Goal: Information Seeking & Learning: Learn about a topic

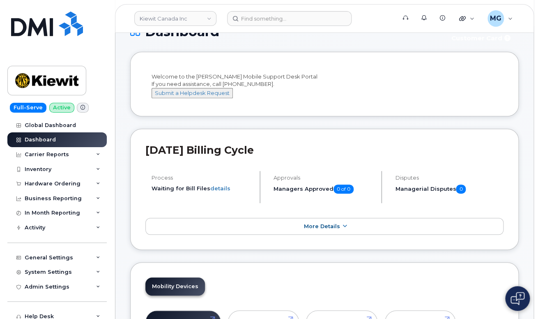
scroll to position [82, 0]
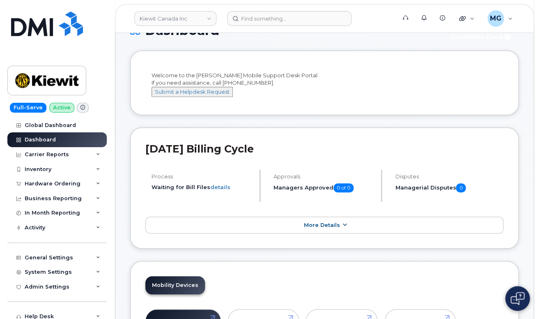
click at [311, 228] on span "More Details" at bounding box center [322, 225] width 36 height 6
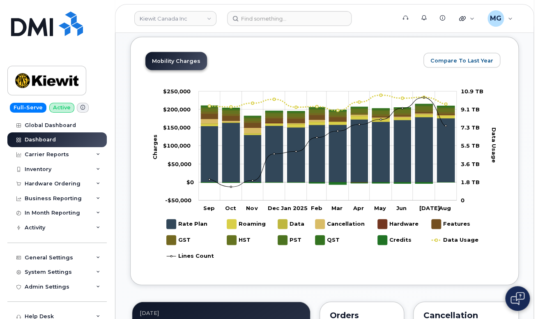
scroll to position [589, 0]
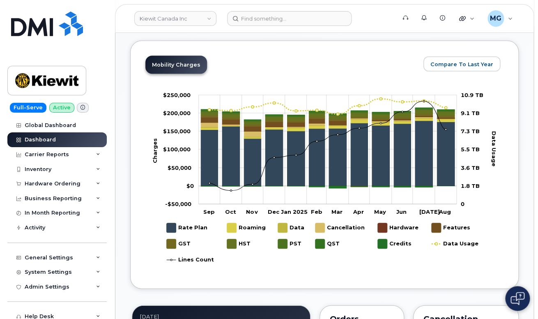
click at [41, 28] on img at bounding box center [47, 24] width 72 height 25
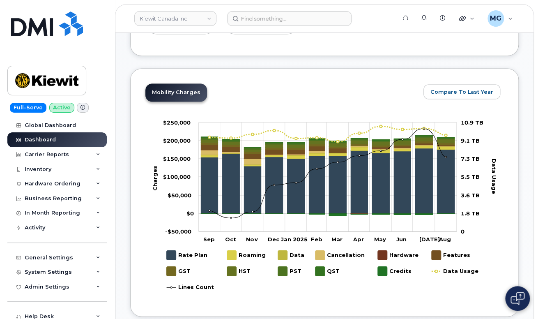
scroll to position [493, 0]
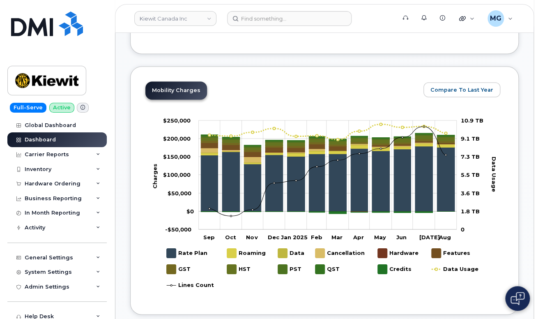
click at [70, 30] on img at bounding box center [47, 24] width 72 height 25
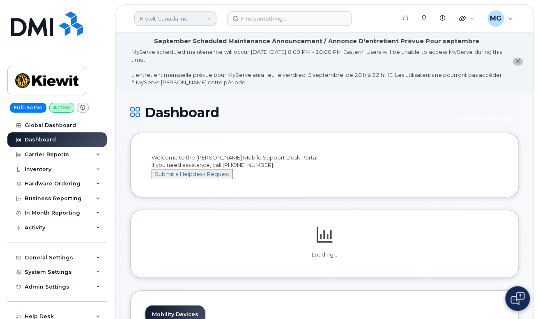
click at [165, 20] on link "Kiewit Canada Inc" at bounding box center [175, 18] width 82 height 15
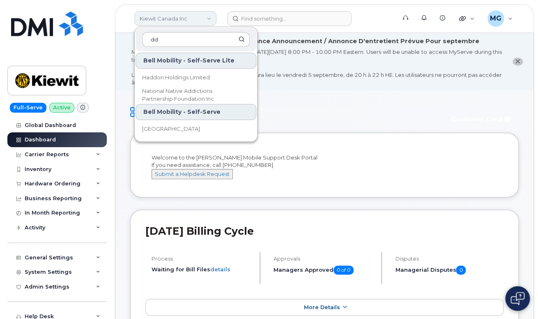
type input "d"
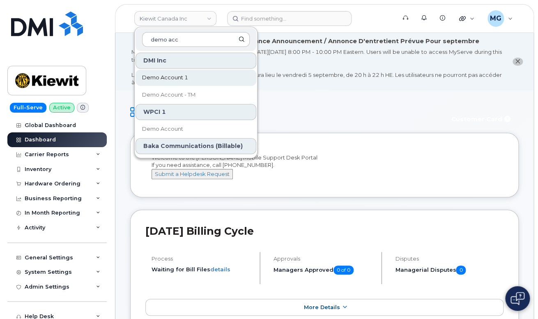
type input "demo acc"
click at [161, 76] on span "Demo Account 1" at bounding box center [165, 78] width 46 height 8
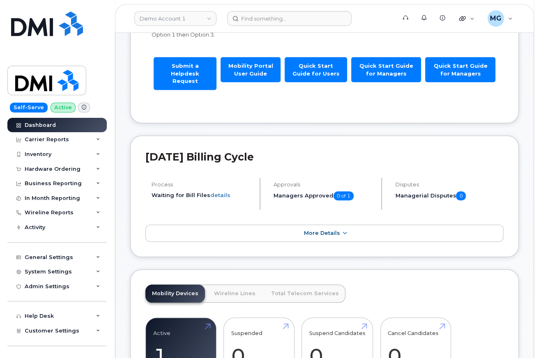
scroll to position [161, 0]
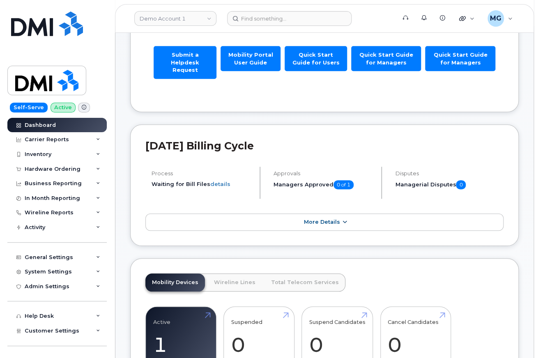
click at [312, 219] on span "More Details" at bounding box center [322, 222] width 36 height 6
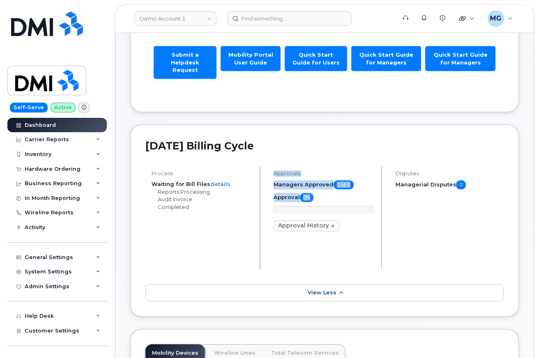
drag, startPoint x: 274, startPoint y: 163, endPoint x: 330, endPoint y: 186, distance: 60.8
click at [330, 187] on div "Approvals Managers Approved 0 of 1 Approval 0% Approval History" at bounding box center [324, 218] width 115 height 103
drag, startPoint x: 362, startPoint y: 11, endPoint x: 260, endPoint y: 4, distance: 102.2
click at [325, 12] on form at bounding box center [309, 18] width 164 height 15
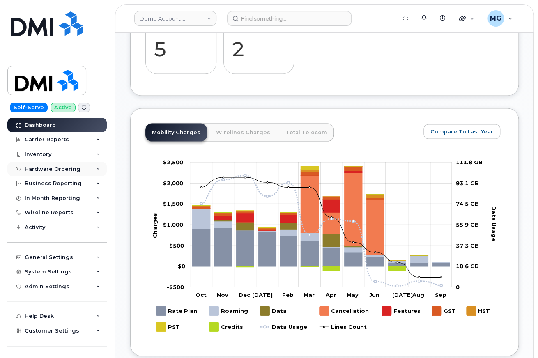
scroll to position [598, 0]
click at [288, 123] on link "Total Telecom" at bounding box center [306, 132] width 55 height 18
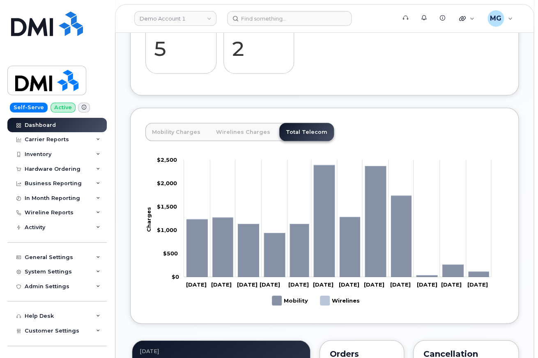
click at [230, 123] on link "Wirelines Charges" at bounding box center [243, 132] width 67 height 18
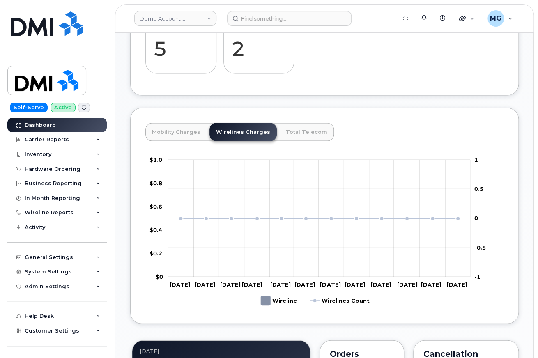
click at [168, 123] on link "Mobility Charges" at bounding box center [176, 132] width 62 height 18
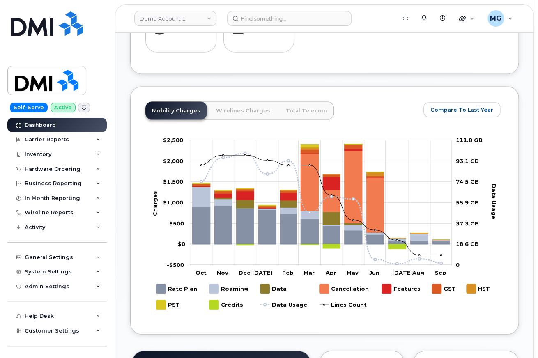
scroll to position [619, 0]
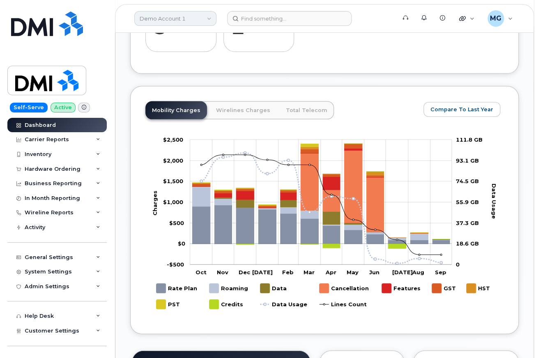
click at [188, 19] on link "Demo Account 1" at bounding box center [175, 18] width 82 height 15
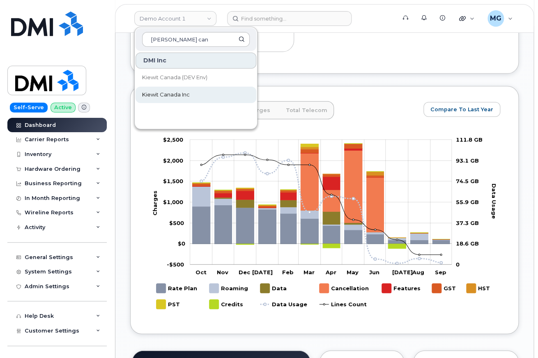
type input "Kiewit can"
click at [158, 93] on span "Kiewit Canada Inc" at bounding box center [166, 95] width 48 height 8
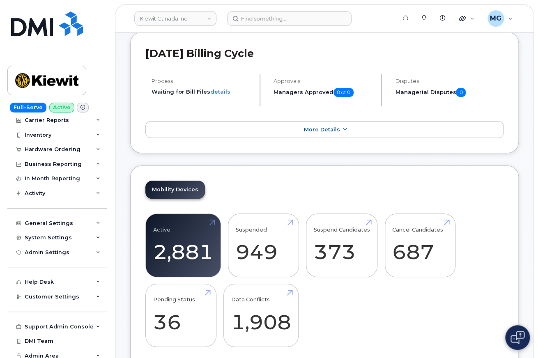
scroll to position [178, 0]
click at [60, 161] on div "Business Reporting" at bounding box center [53, 164] width 57 height 7
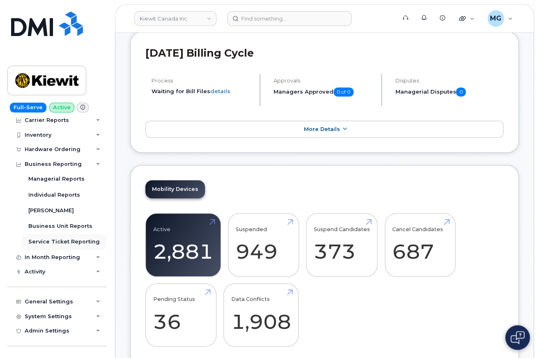
click at [46, 240] on div "Service Ticket Reporting" at bounding box center [63, 241] width 71 height 7
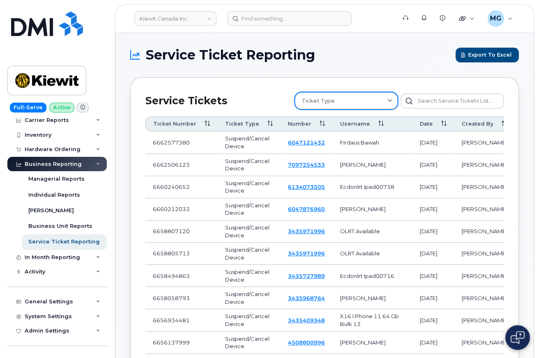
click at [388, 101] on icon at bounding box center [389, 100] width 5 height 5
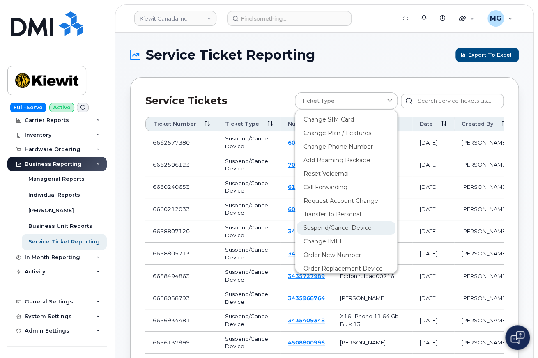
click at [348, 249] on div "Suspend/Cancel Device" at bounding box center [346, 256] width 99 height 14
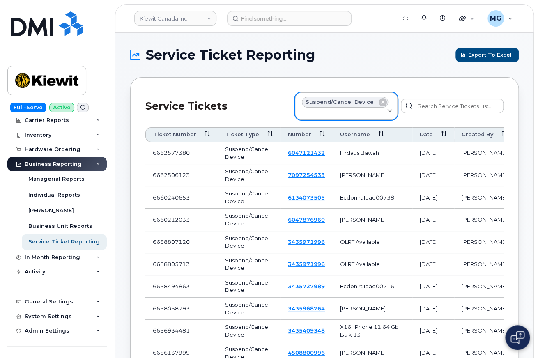
click at [387, 112] on icon at bounding box center [389, 111] width 5 height 5
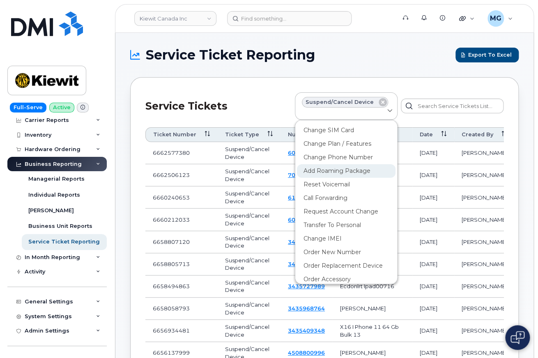
click at [352, 191] on div "Add Roaming Package" at bounding box center [346, 198] width 99 height 14
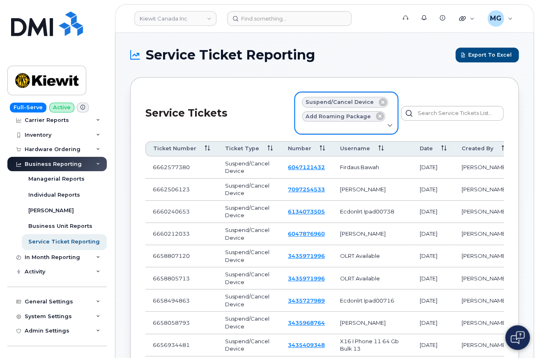
click at [388, 125] on icon at bounding box center [389, 125] width 5 height 5
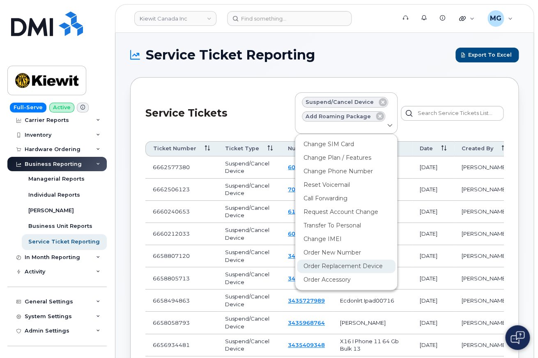
click at [353, 269] on div "Order Replacement Device" at bounding box center [346, 267] width 99 height 14
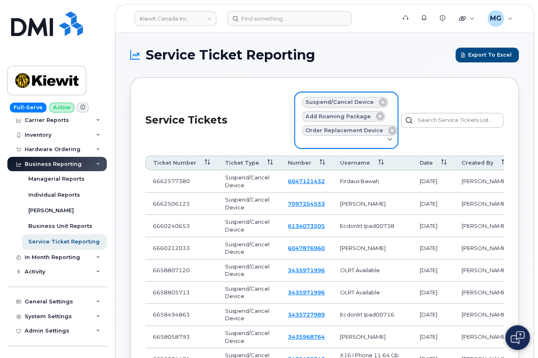
click at [386, 141] on div "Ticket Type" at bounding box center [346, 140] width 89 height 8
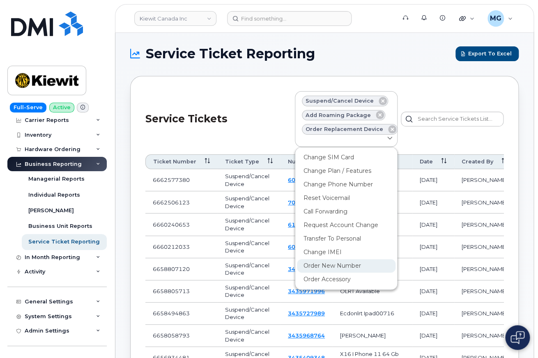
click at [350, 262] on div "Order New Number" at bounding box center [346, 266] width 99 height 14
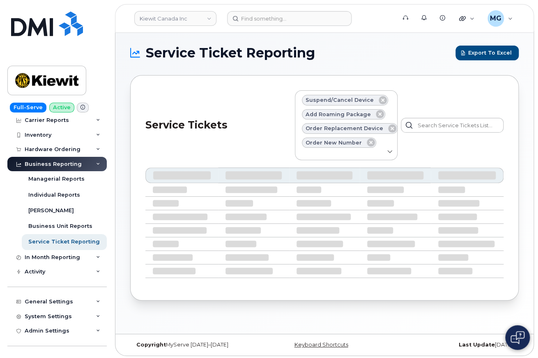
scroll to position [4, 0]
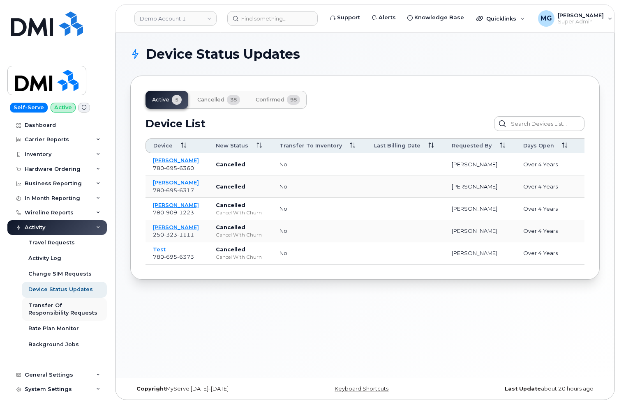
scroll to position [98, 0]
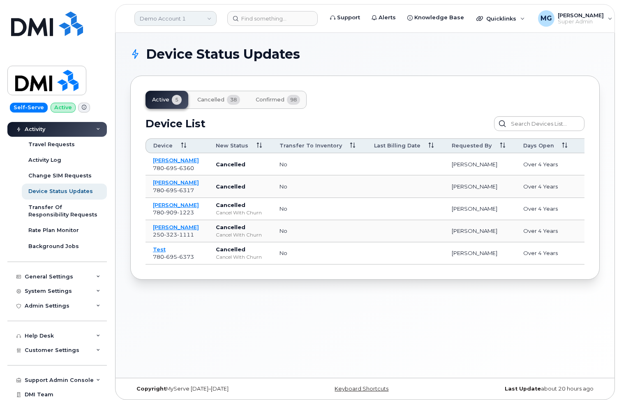
click at [164, 19] on link "Demo Account 1" at bounding box center [175, 18] width 82 height 15
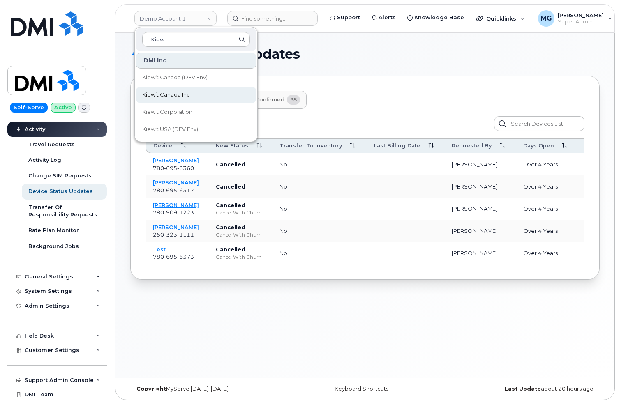
type input "Kiew"
click at [167, 92] on span "Kiewit Canada Inc" at bounding box center [166, 95] width 48 height 8
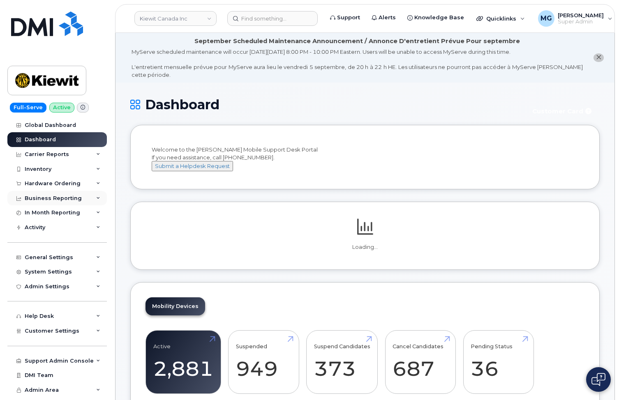
click at [49, 196] on div "Business Reporting" at bounding box center [53, 198] width 57 height 7
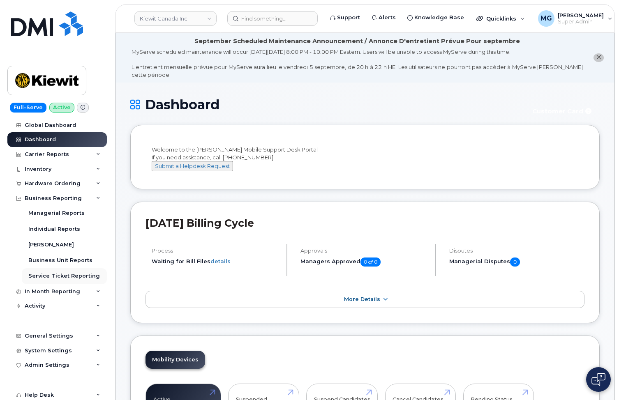
click at [46, 272] on div "Service Ticket Reporting" at bounding box center [63, 275] width 71 height 7
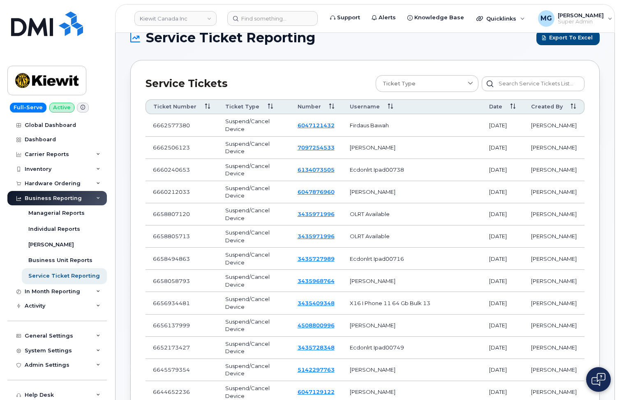
scroll to position [18, 0]
